Goal: Task Accomplishment & Management: Use online tool/utility

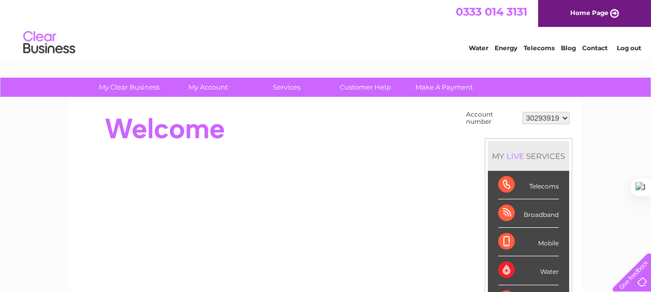
click at [561, 121] on select "30293919 30293920 30302547" at bounding box center [546, 118] width 47 height 12
select select "30302547"
click at [523, 112] on select "30293919 30293920 30302547" at bounding box center [546, 118] width 47 height 12
click at [291, 88] on link "Services" at bounding box center [286, 87] width 85 height 19
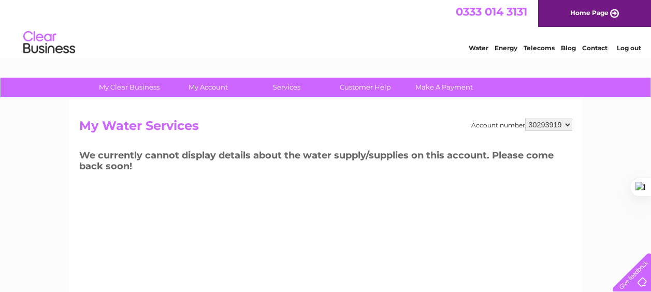
click at [568, 129] on select "30293919 30293920 30302547" at bounding box center [548, 125] width 47 height 12
select select "30302547"
click at [525, 119] on select "30293919 30293920 30302547" at bounding box center [548, 125] width 47 height 12
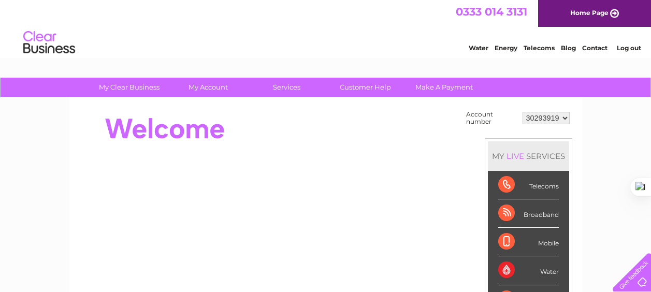
click at [560, 116] on select "30293919 30293920 30302547" at bounding box center [546, 118] width 47 height 12
select select "30302547"
click at [523, 112] on select "30293919 30293920 30302547" at bounding box center [546, 118] width 47 height 12
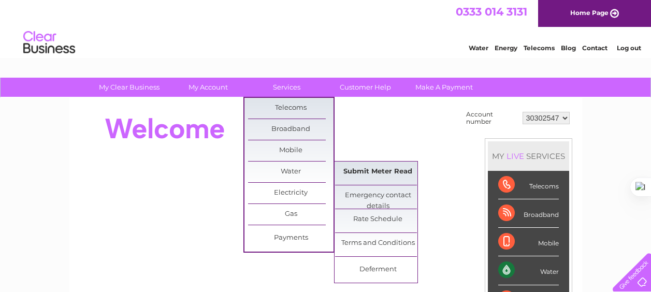
click at [379, 174] on link "Submit Meter Read" at bounding box center [377, 172] width 85 height 21
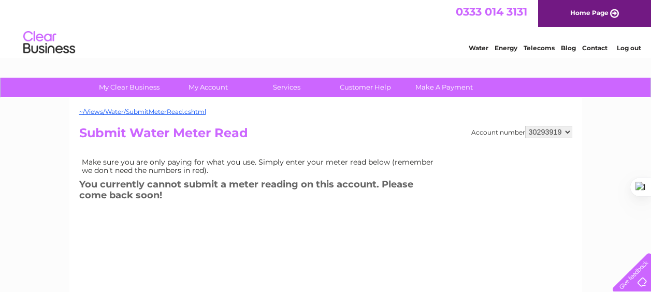
drag, startPoint x: 0, startPoint y: 0, endPoint x: 567, endPoint y: 131, distance: 582.2
click at [567, 131] on select "30293919 30293920 30302547" at bounding box center [548, 132] width 47 height 12
select select "30302547"
click at [525, 126] on select "30293919 30293920 30302547" at bounding box center [548, 132] width 47 height 12
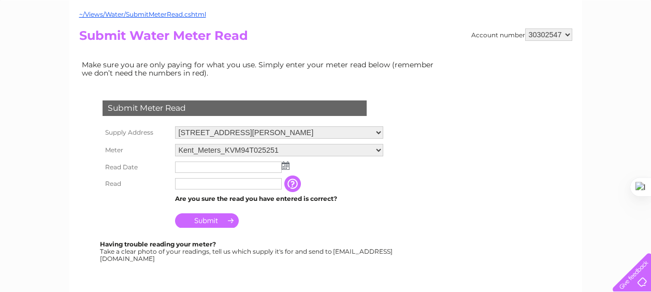
scroll to position [97, 0]
click at [284, 167] on img at bounding box center [286, 166] width 8 height 8
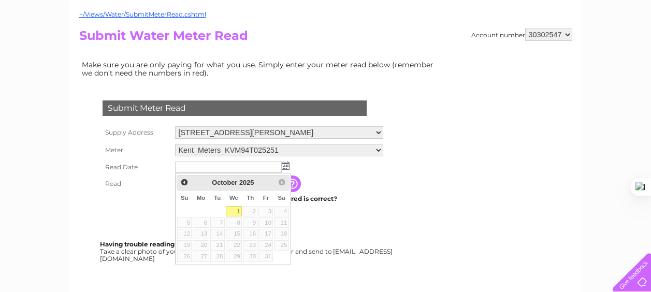
click at [239, 213] on link "1" at bounding box center [234, 211] width 17 height 10
type input "[DATE]"
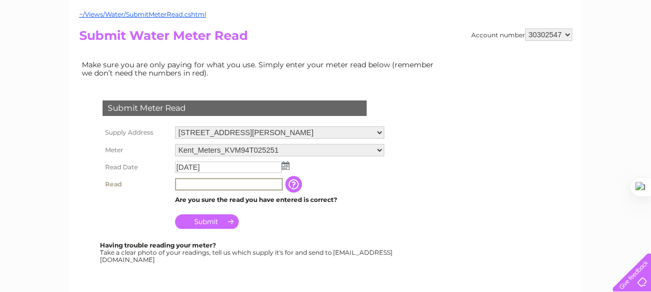
click at [222, 187] on input "text" at bounding box center [229, 184] width 108 height 12
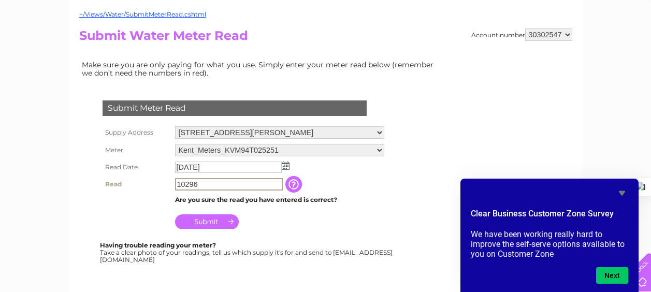
type input "10296"
click at [216, 218] on input "Submit" at bounding box center [207, 220] width 64 height 15
